Goal: Task Accomplishment & Management: Use online tool/utility

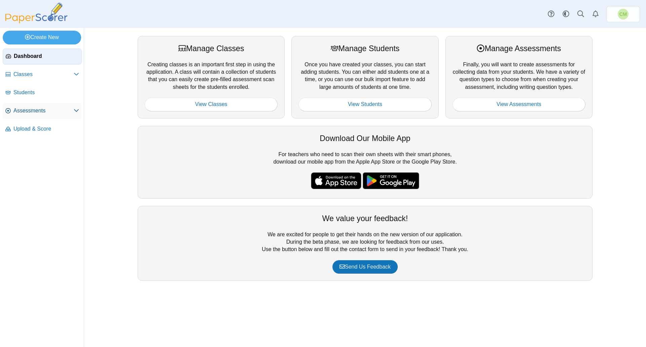
click at [33, 109] on span "Assessments" at bounding box center [43, 110] width 60 height 7
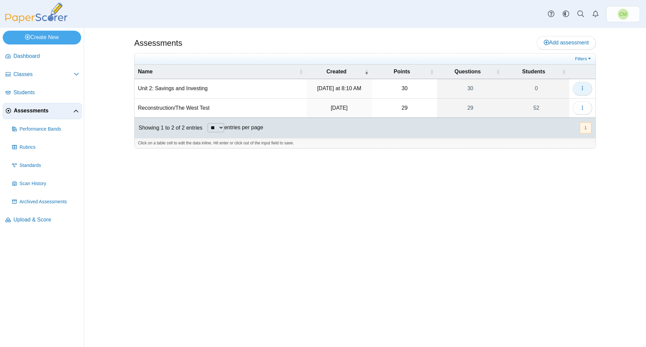
click at [584, 88] on icon "button" at bounding box center [582, 87] width 5 height 5
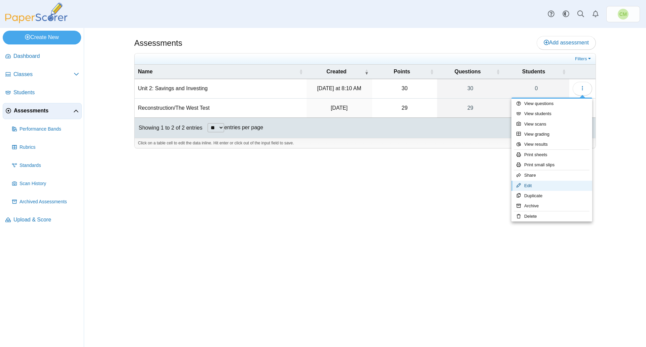
click at [562, 187] on link "Edit" at bounding box center [552, 186] width 81 height 10
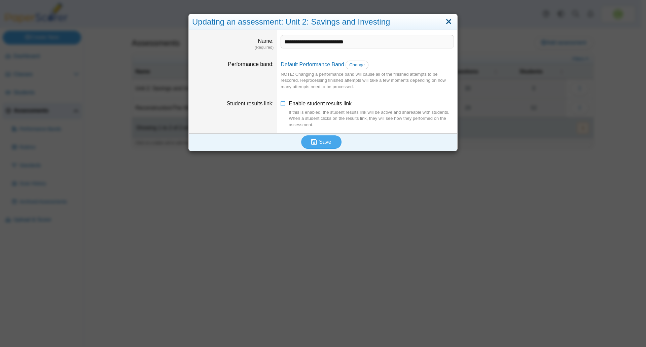
click at [448, 17] on link "Close" at bounding box center [449, 21] width 10 height 11
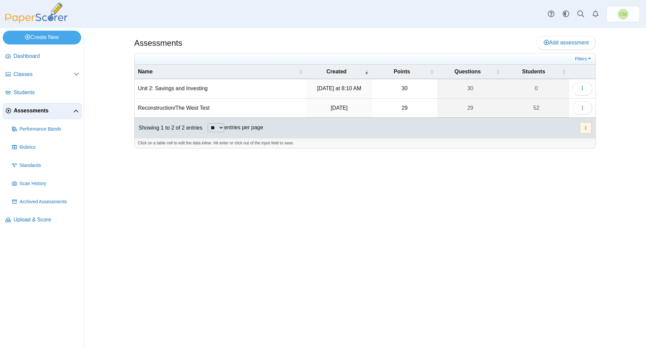
click at [185, 86] on td "Unit 2: Savings and Investing" at bounding box center [221, 88] width 172 height 19
click at [591, 92] on button "button" at bounding box center [583, 88] width 20 height 13
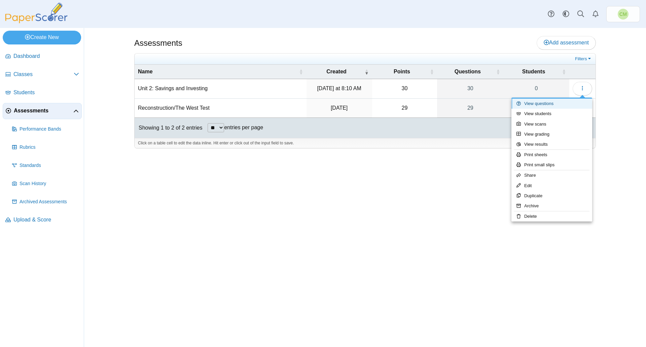
click at [550, 105] on link "View questions" at bounding box center [552, 104] width 81 height 10
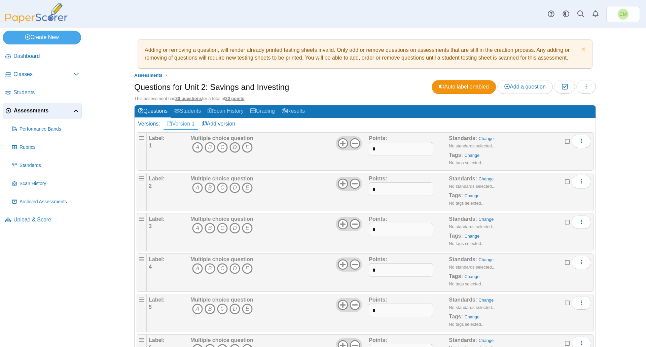
click at [231, 147] on icon "D" at bounding box center [235, 147] width 11 height 11
click at [208, 187] on icon "B" at bounding box center [210, 187] width 11 height 11
click at [219, 230] on icon "C" at bounding box center [222, 228] width 11 height 11
click at [220, 267] on icon "C" at bounding box center [222, 268] width 11 height 11
click at [206, 310] on icon "B" at bounding box center [210, 309] width 11 height 11
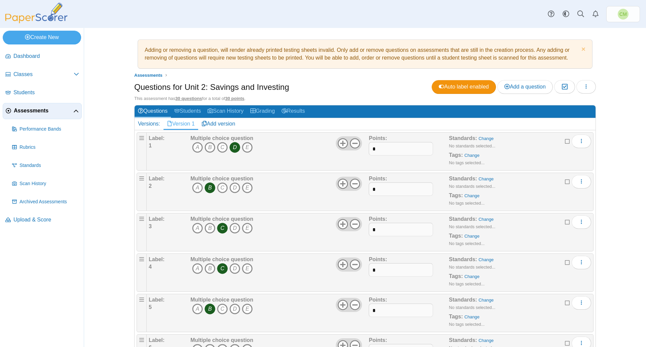
scroll to position [168, 0]
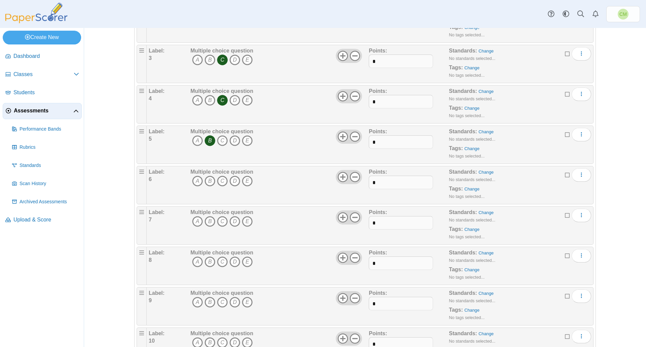
click at [220, 314] on div "Multiple choice question A B C D E" at bounding box center [221, 306] width 63 height 34
click at [219, 179] on icon "C" at bounding box center [222, 181] width 11 height 11
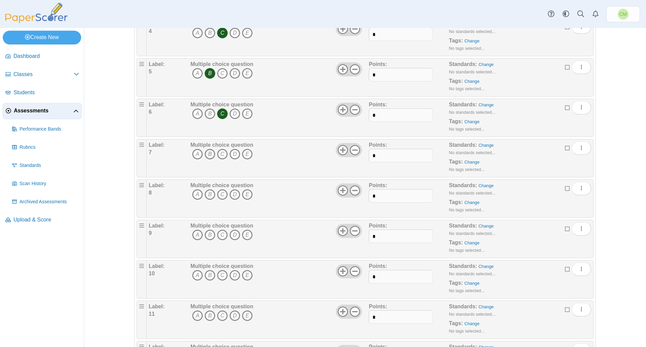
click at [208, 153] on icon "B" at bounding box center [210, 154] width 11 height 11
click at [210, 193] on icon "B" at bounding box center [210, 194] width 11 height 11
click at [209, 235] on icon "B" at bounding box center [210, 235] width 11 height 11
drag, startPoint x: 208, startPoint y: 275, endPoint x: 210, endPoint y: 283, distance: 8.8
click at [208, 275] on icon "B" at bounding box center [210, 275] width 11 height 11
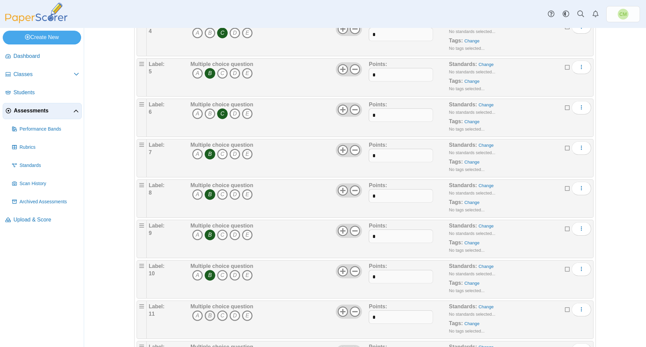
click at [208, 319] on icon "B" at bounding box center [210, 315] width 11 height 11
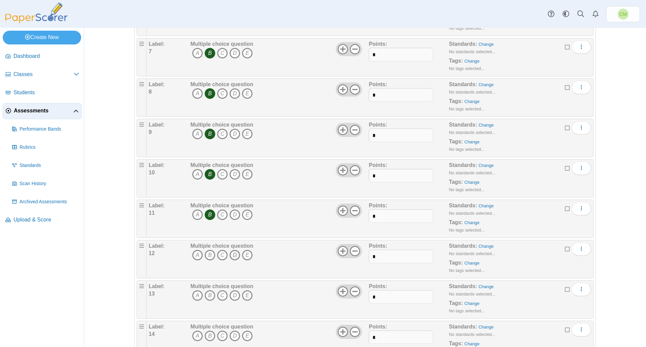
click at [233, 255] on icon "D" at bounding box center [235, 255] width 11 height 11
click at [209, 296] on icon "B" at bounding box center [210, 295] width 11 height 11
click at [209, 336] on icon "B" at bounding box center [210, 335] width 11 height 11
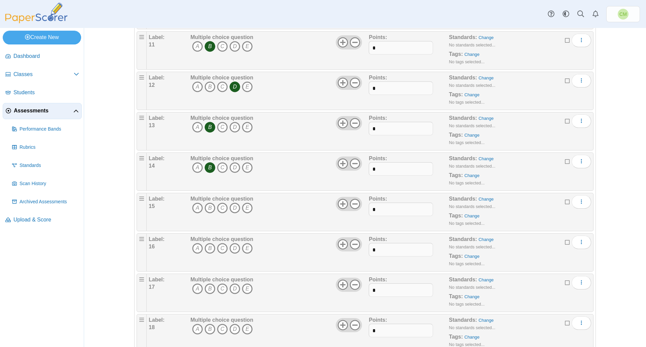
scroll to position [606, 0]
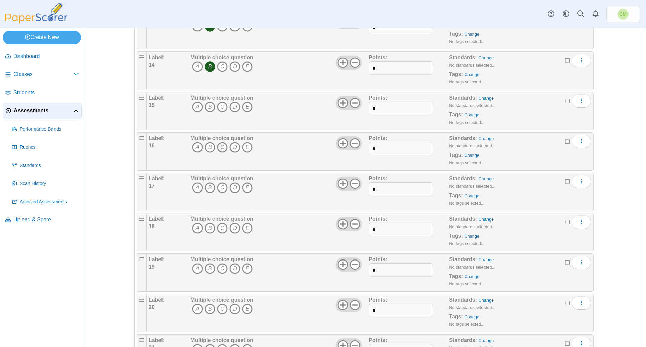
click at [220, 145] on icon "C" at bounding box center [222, 147] width 11 height 11
click at [220, 104] on icon "C" at bounding box center [222, 107] width 11 height 11
click at [233, 149] on icon "D" at bounding box center [235, 147] width 11 height 11
click at [220, 147] on icon "C" at bounding box center [222, 147] width 11 height 11
click at [220, 186] on icon "C" at bounding box center [222, 187] width 11 height 11
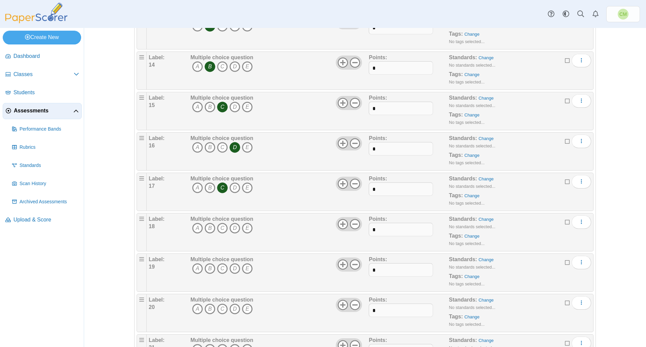
scroll to position [639, 0]
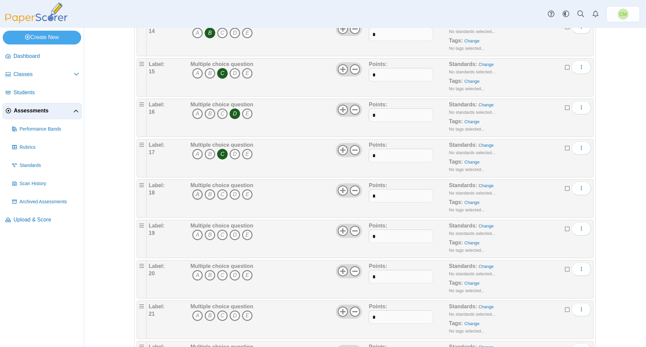
drag, startPoint x: 194, startPoint y: 195, endPoint x: 196, endPoint y: 199, distance: 3.8
click at [194, 195] on icon "A" at bounding box center [197, 194] width 11 height 11
click at [206, 237] on icon "B" at bounding box center [210, 235] width 11 height 11
click at [220, 275] on icon "C" at bounding box center [222, 275] width 11 height 11
click at [220, 316] on icon "C" at bounding box center [222, 315] width 11 height 11
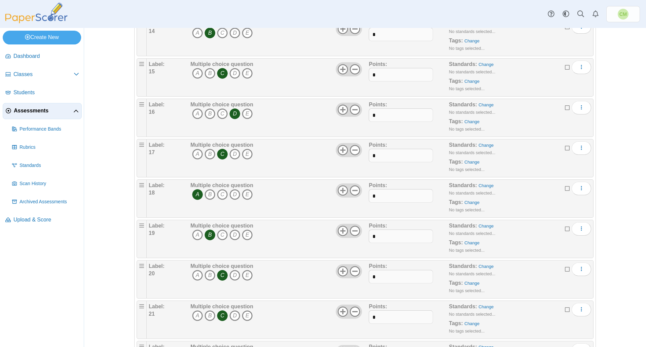
scroll to position [841, 0]
click at [196, 153] on icon "A" at bounding box center [197, 154] width 11 height 11
click at [208, 196] on icon "B" at bounding box center [210, 194] width 11 height 11
click at [206, 230] on icon "B" at bounding box center [210, 235] width 11 height 11
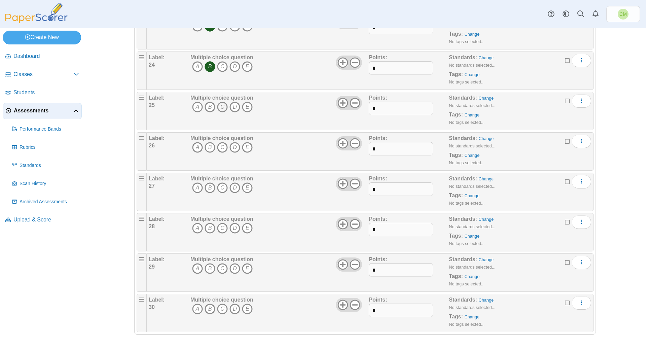
click at [221, 107] on icon "C" at bounding box center [222, 107] width 11 height 11
click at [234, 147] on icon "D" at bounding box center [235, 147] width 11 height 11
click at [220, 188] on icon "C" at bounding box center [222, 187] width 11 height 11
click at [196, 226] on icon "A" at bounding box center [197, 227] width 11 height 11
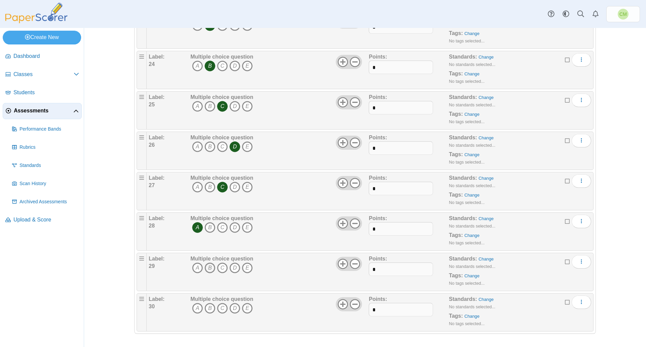
click at [209, 269] on icon "B" at bounding box center [210, 267] width 11 height 11
click at [195, 309] on icon "A" at bounding box center [197, 308] width 11 height 11
